Goal: Information Seeking & Learning: Understand process/instructions

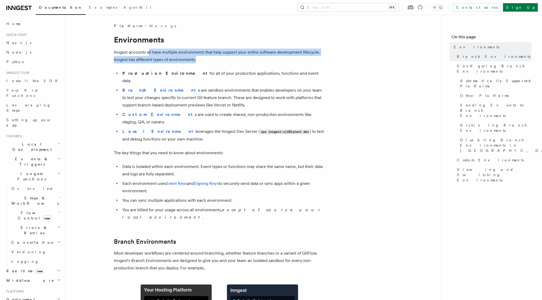
drag, startPoint x: 148, startPoint y: 51, endPoint x: 224, endPoint y: 60, distance: 76.3
click at [225, 60] on p "Inngest accounts all have multiple environments that help support your entire s…" at bounding box center [219, 56] width 211 height 15
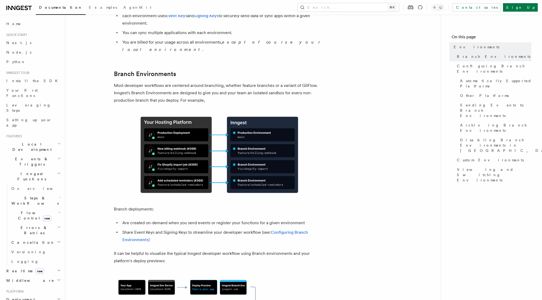
scroll to position [169, 0]
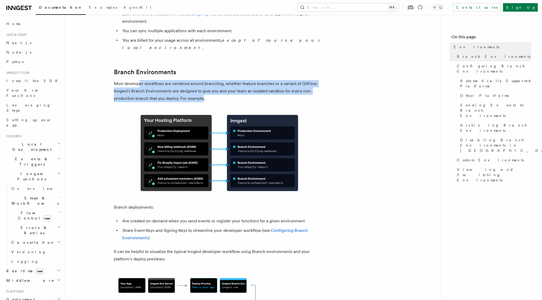
drag, startPoint x: 140, startPoint y: 63, endPoint x: 203, endPoint y: 74, distance: 64.5
click at [203, 80] on p "Most developer workflows are centered around branching, whether feature branche…" at bounding box center [219, 91] width 211 height 22
click at [186, 80] on p "Most developer workflows are centered around branching, whether feature branche…" at bounding box center [219, 91] width 211 height 22
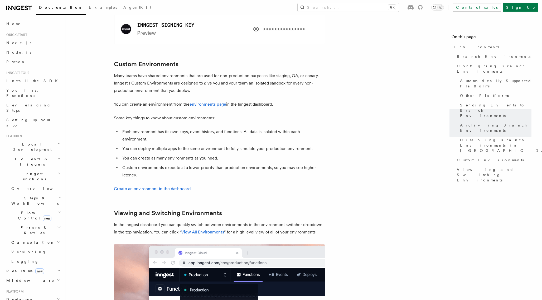
scroll to position [1052, 0]
drag, startPoint x: 145, startPoint y: 46, endPoint x: 189, endPoint y: 46, distance: 44.0
click at [189, 71] on p "Many teams have shared environments that are used for non-production purposes l…" at bounding box center [219, 82] width 211 height 22
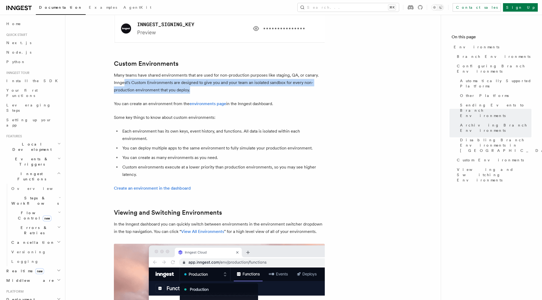
drag, startPoint x: 125, startPoint y: 54, endPoint x: 239, endPoint y: 60, distance: 114.1
click at [239, 71] on p "Many teams have shared environments that are used for non-production purposes l…" at bounding box center [219, 82] width 211 height 22
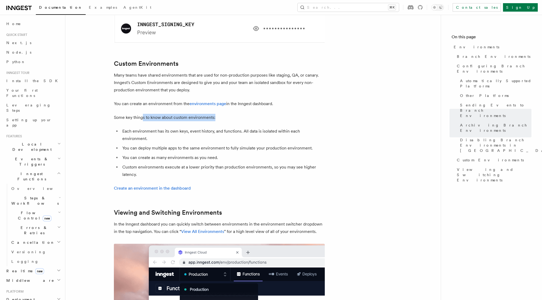
drag, startPoint x: 142, startPoint y: 90, endPoint x: 264, endPoint y: 91, distance: 121.9
click at [264, 114] on p "Some key things to know about custom environments:" at bounding box center [219, 117] width 211 height 7
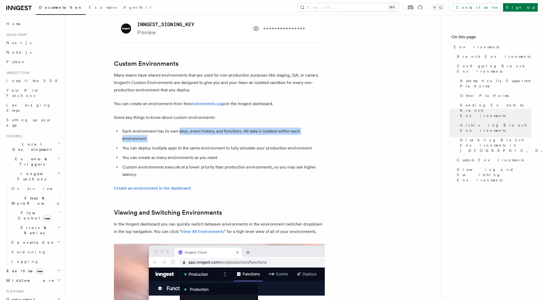
drag, startPoint x: 179, startPoint y: 103, endPoint x: 336, endPoint y: 103, distance: 156.9
click at [214, 101] on link "environments page" at bounding box center [208, 103] width 37 height 5
